Goal: Task Accomplishment & Management: Manage account settings

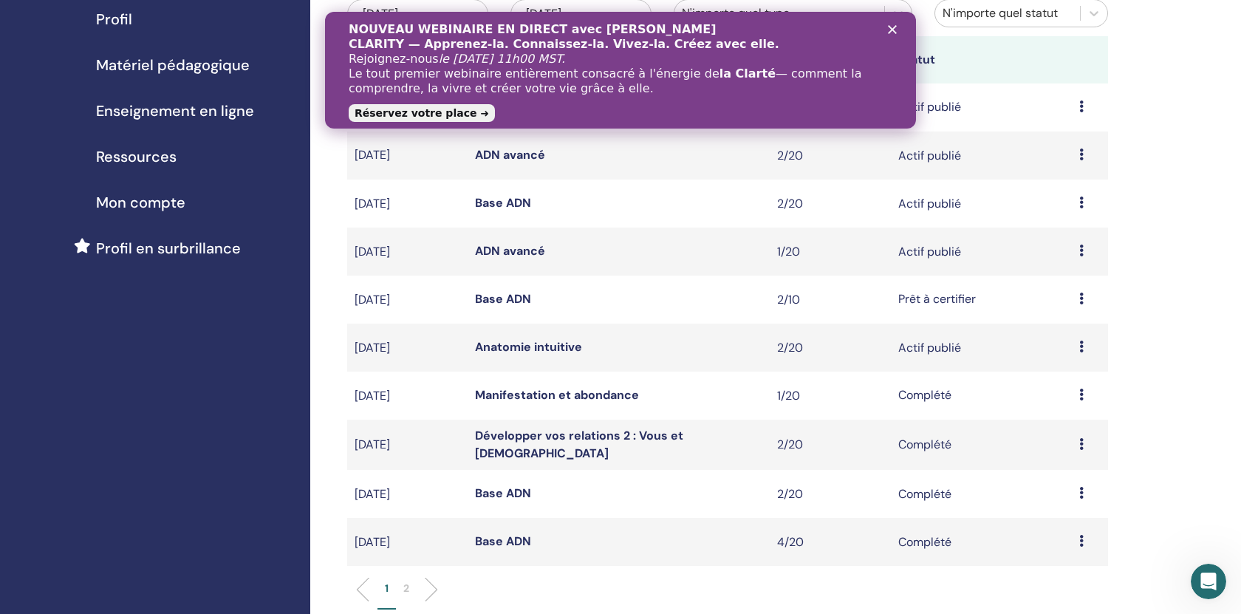
scroll to position [166, 0]
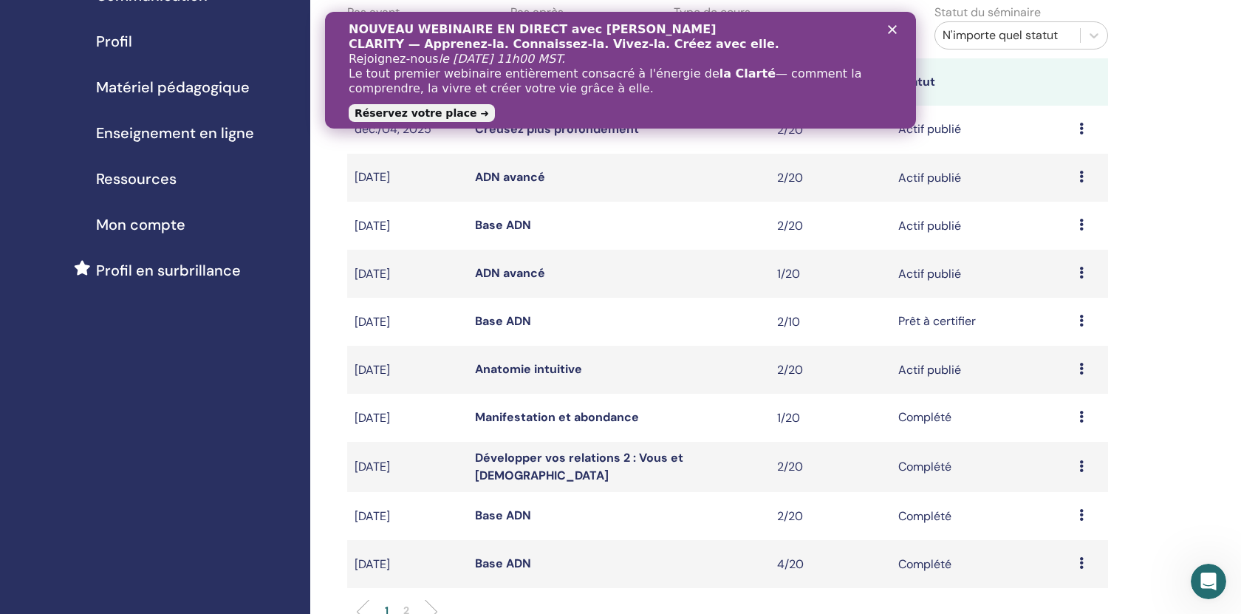
click at [512, 272] on font "ADN avancé" at bounding box center [510, 273] width 70 height 16
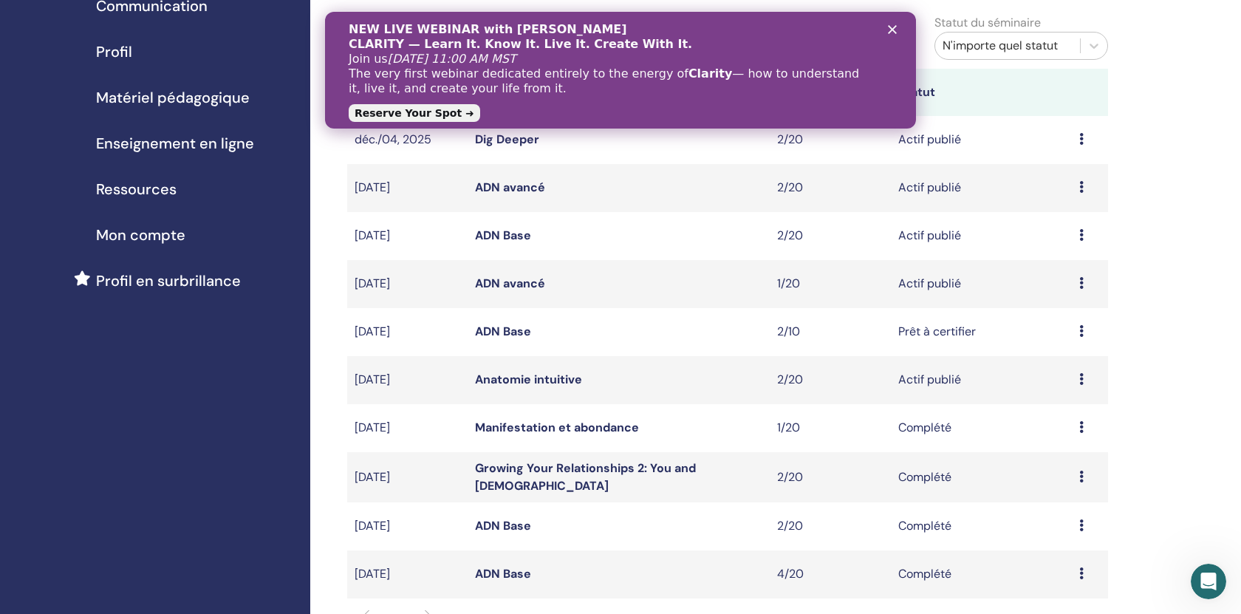
scroll to position [154, 0]
